Goal: Task Accomplishment & Management: Use online tool/utility

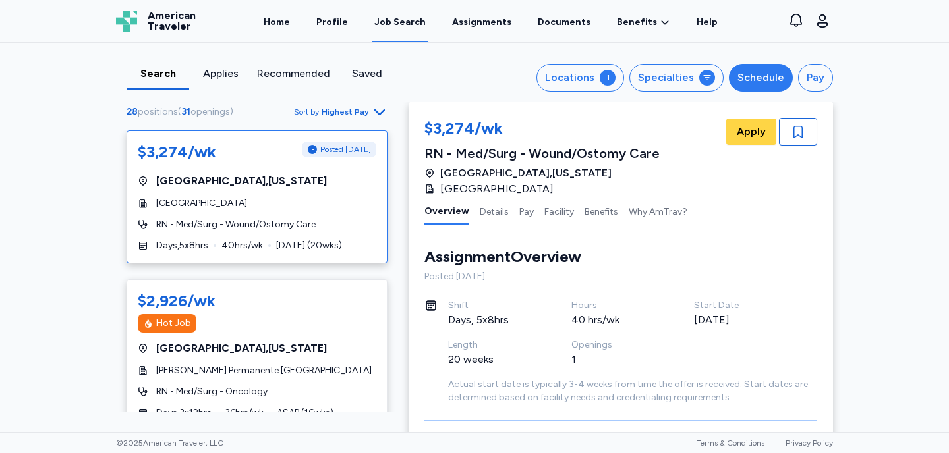
click at [762, 82] on div "Schedule" at bounding box center [760, 78] width 47 height 16
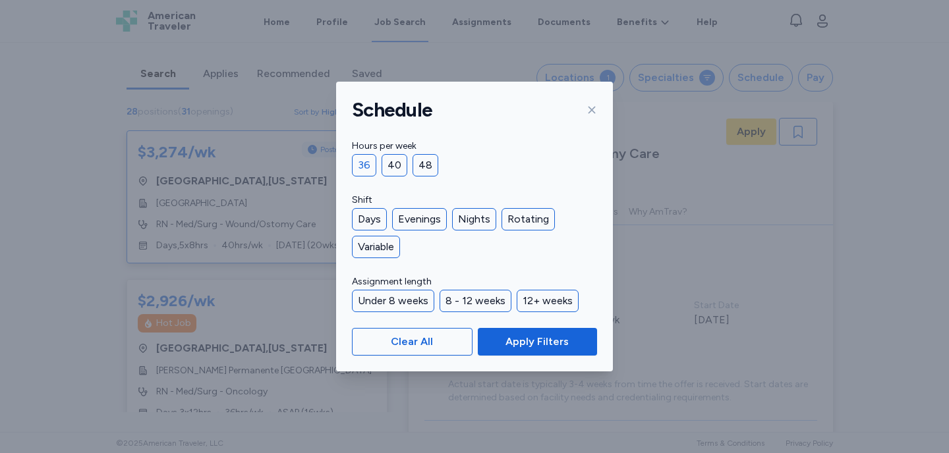
click at [362, 167] on div "36" at bounding box center [364, 165] width 24 height 22
click at [381, 213] on div "Days" at bounding box center [369, 219] width 35 height 22
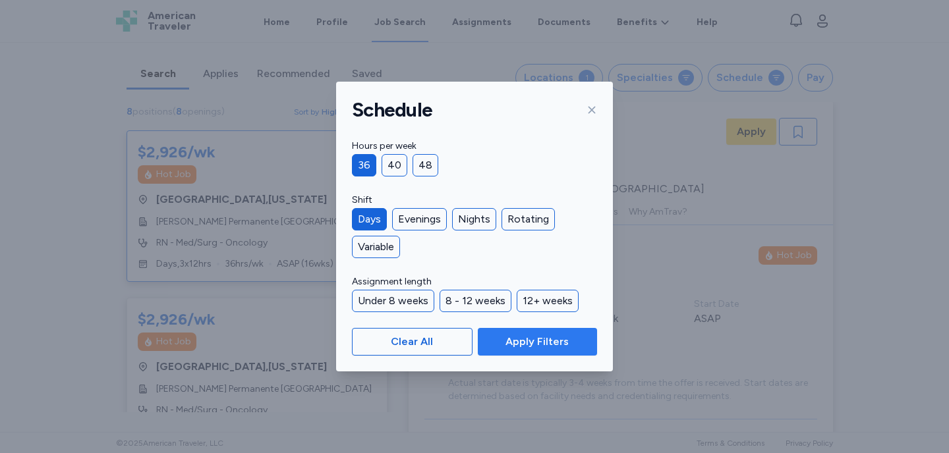
click at [532, 345] on span "Apply Filters" at bounding box center [536, 342] width 63 height 16
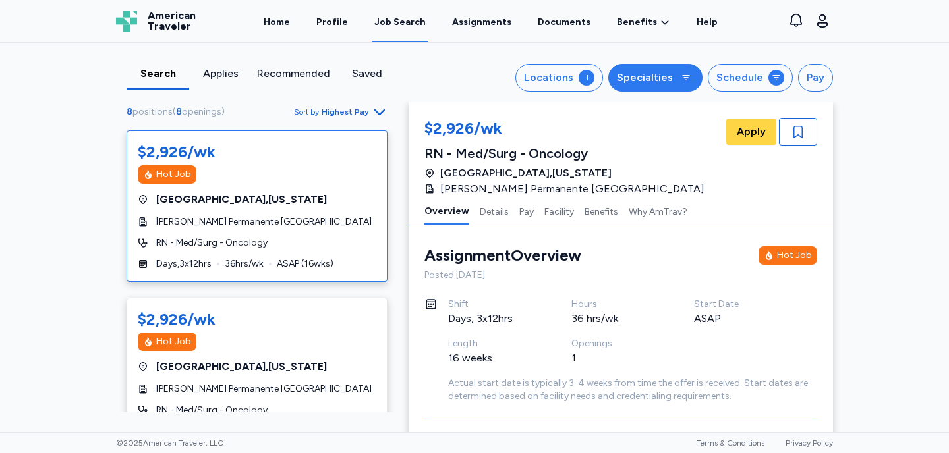
click at [663, 75] on div "Specialties" at bounding box center [645, 78] width 56 height 16
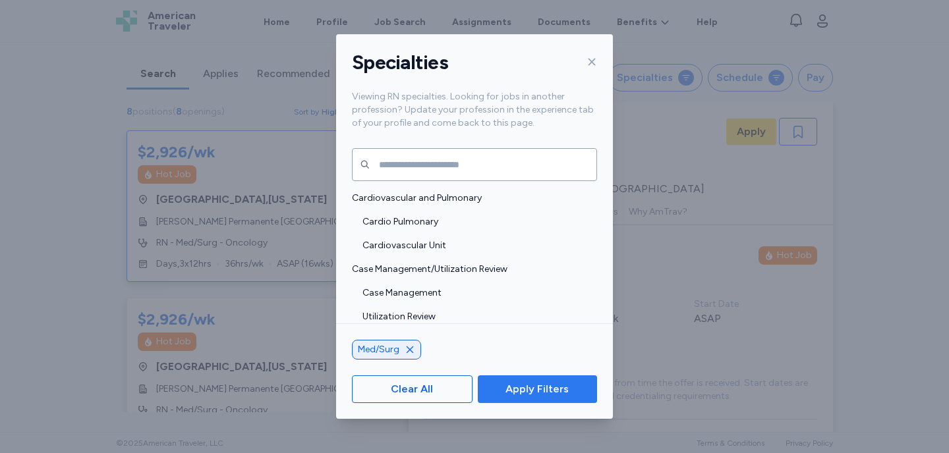
click at [528, 393] on span "Apply Filters" at bounding box center [536, 389] width 63 height 16
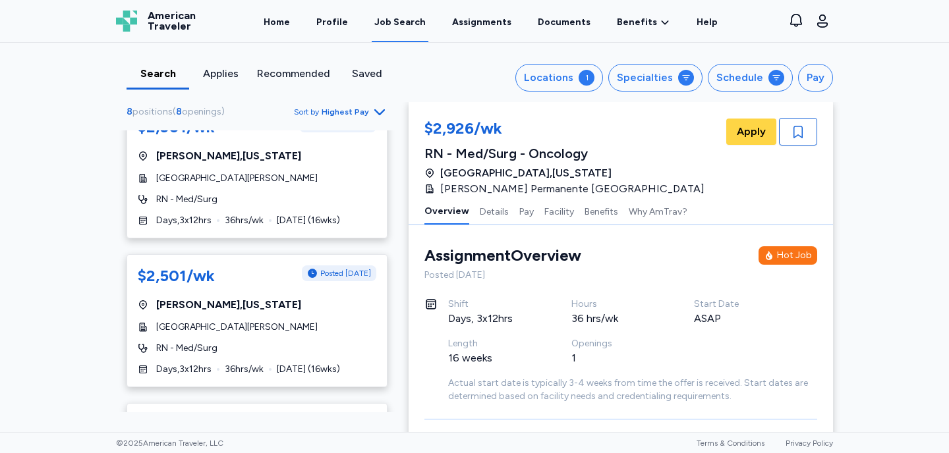
scroll to position [0, 0]
